Goal: Obtain resource: Download file/media

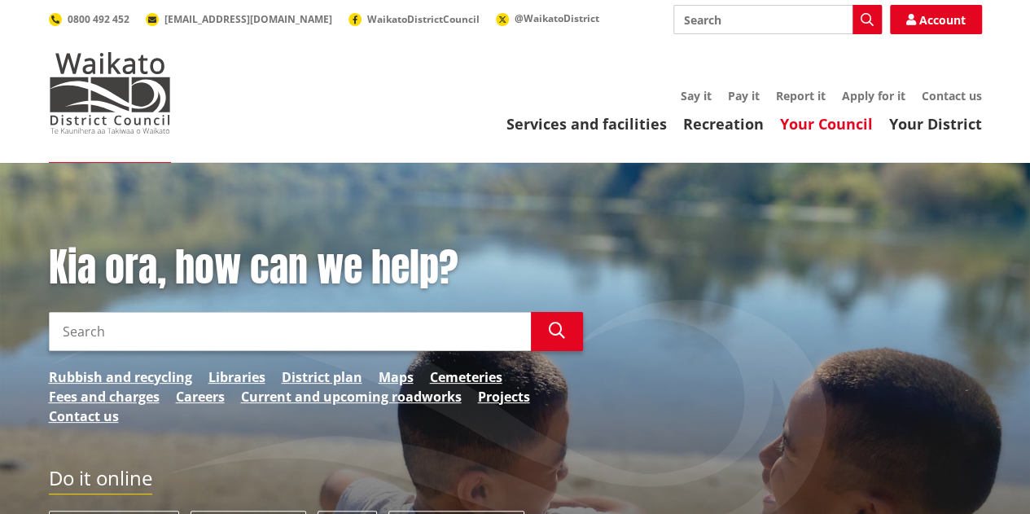
click at [848, 133] on link "Your Council" at bounding box center [826, 124] width 93 height 20
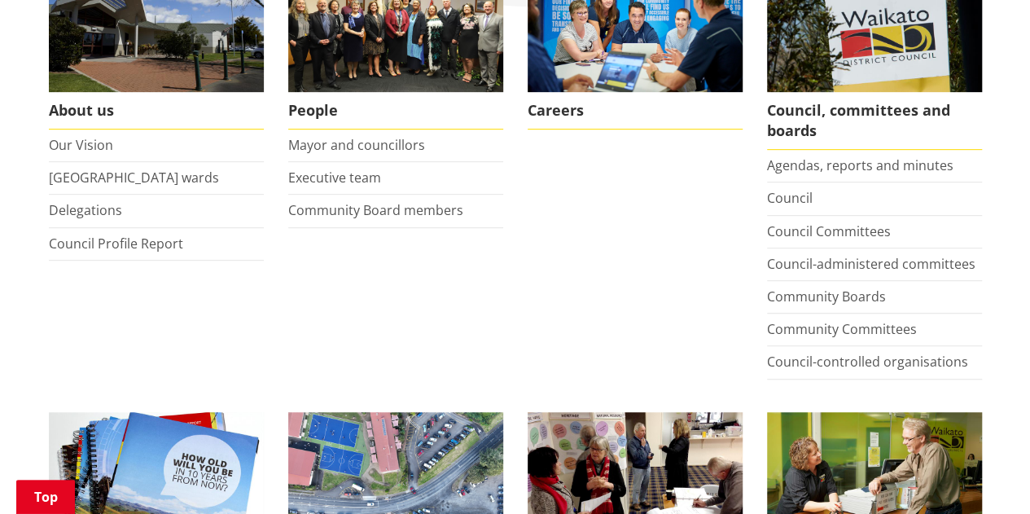
scroll to position [361, 0]
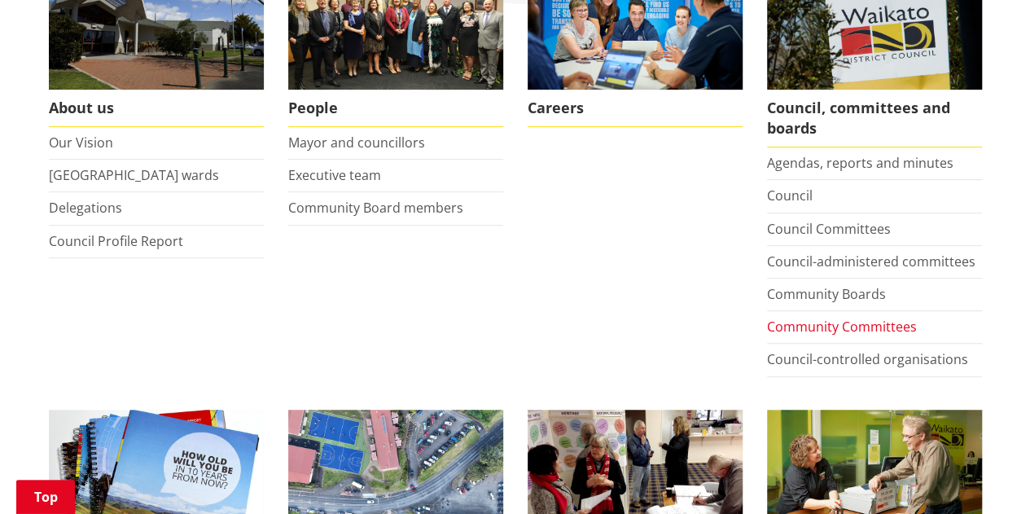
click at [805, 328] on link "Community Committees" at bounding box center [842, 327] width 150 height 18
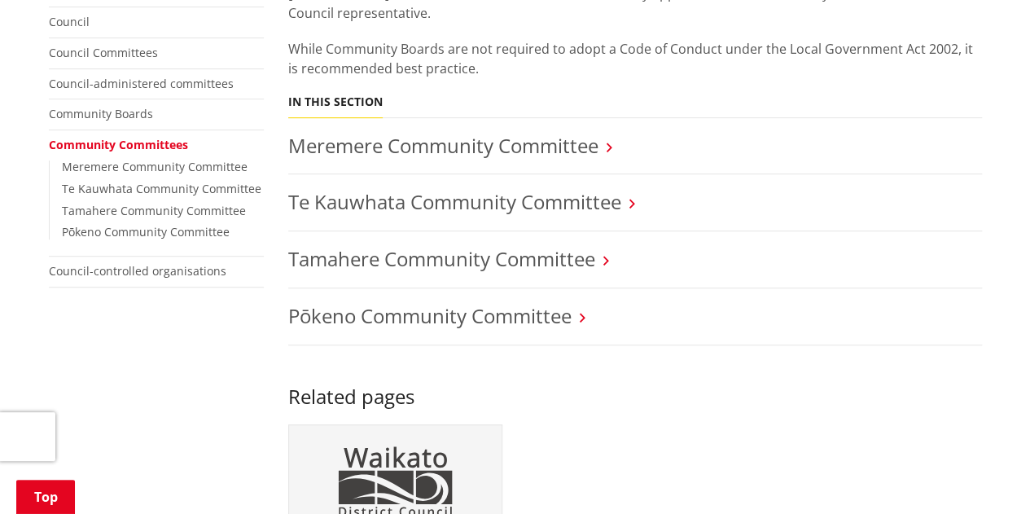
scroll to position [349, 0]
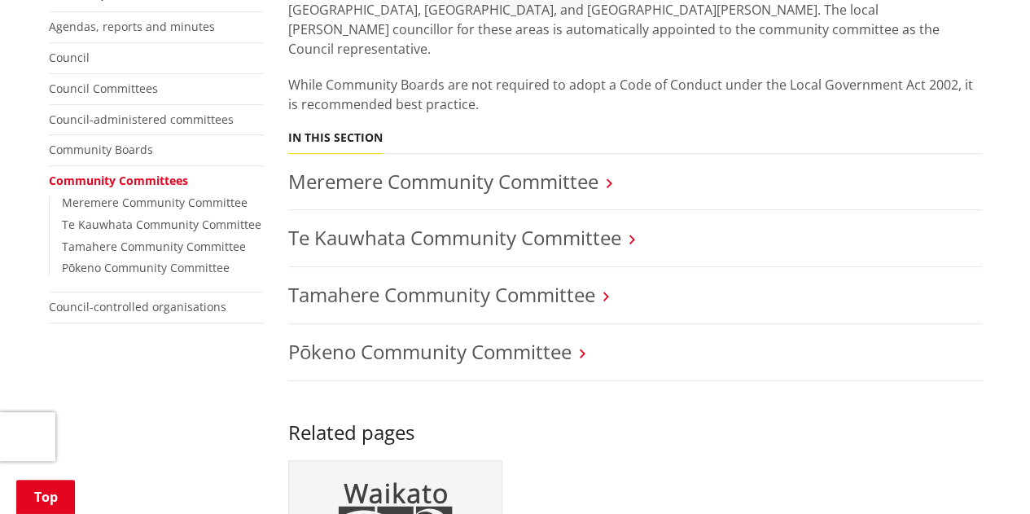
click at [547, 292] on li "Tamahere Community Committee" at bounding box center [635, 295] width 694 height 57
click at [558, 283] on link "Tamahere Community Committee" at bounding box center [441, 294] width 307 height 27
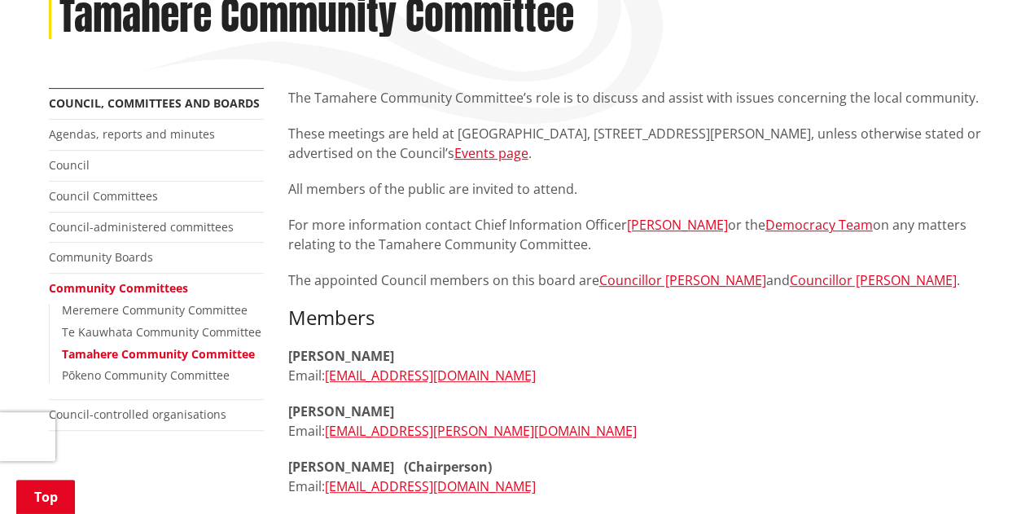
scroll to position [240, 0]
click at [937, 157] on p "These meetings are held at Tamahere Community Centre, 21 Devine Road, Tamahere,…" at bounding box center [635, 144] width 694 height 39
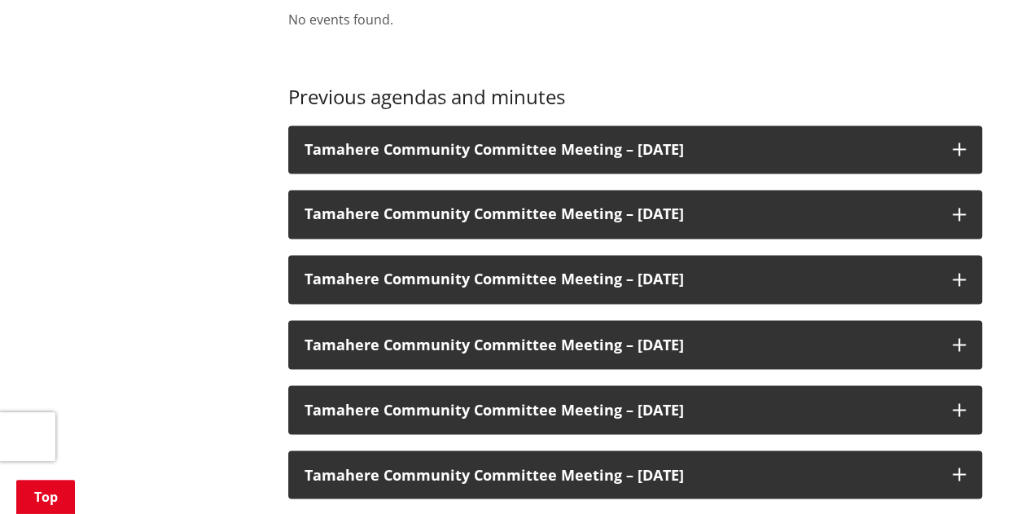
scroll to position [1209, 0]
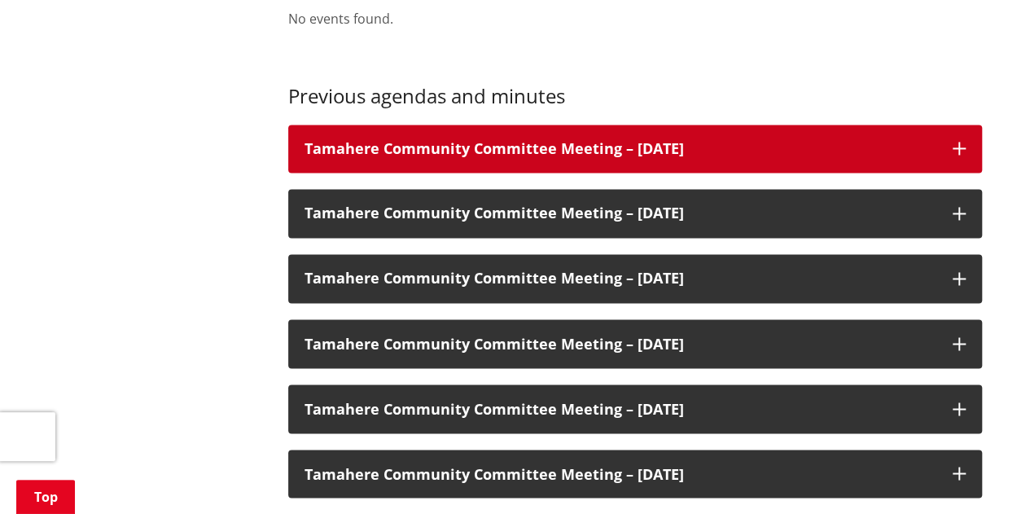
click at [374, 151] on h3 "Tamahere Community Committee Meeting – [DATE]" at bounding box center [621, 149] width 632 height 16
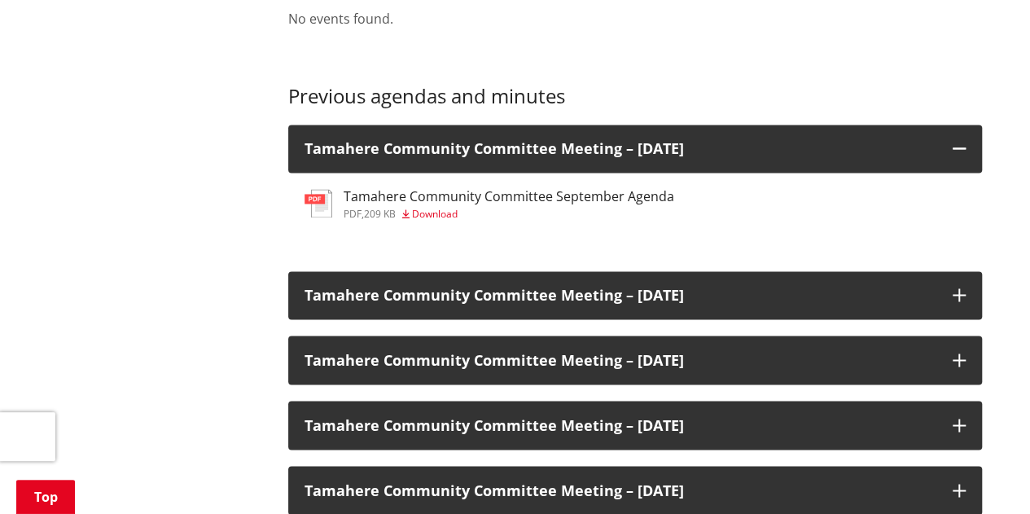
click at [432, 211] on span "Download" at bounding box center [435, 214] width 46 height 14
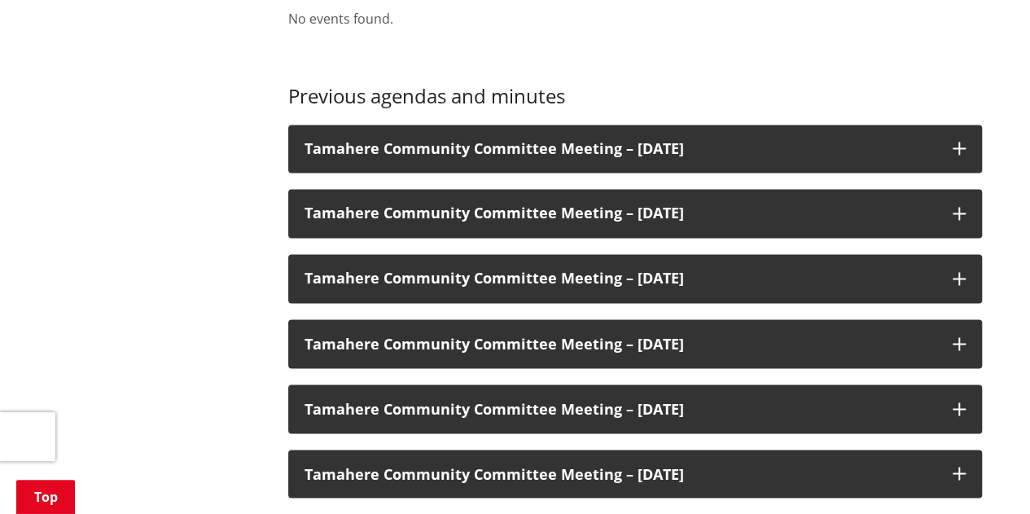
scroll to position [990, 0]
